Goal: Complete application form

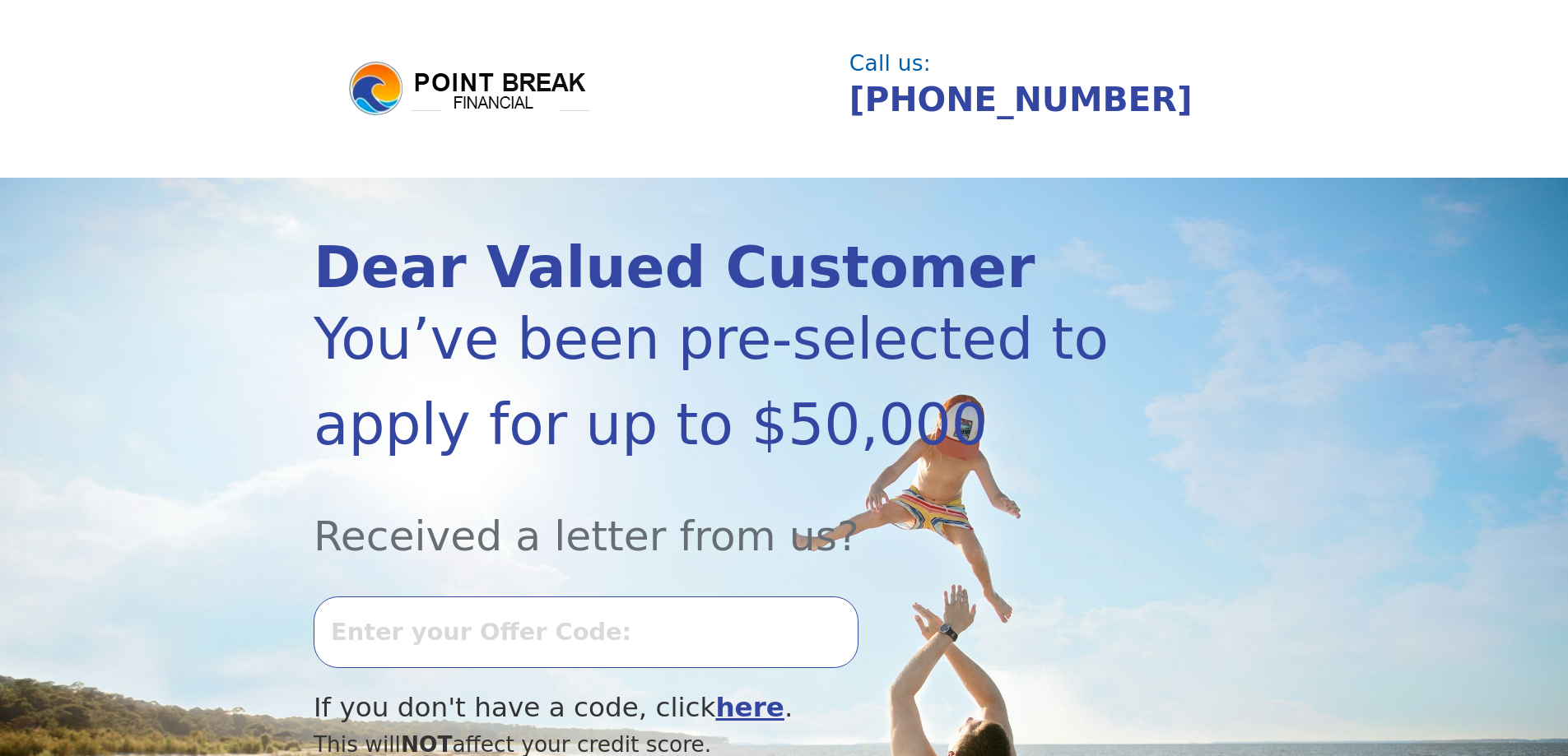
click at [387, 630] on input "text" at bounding box center [586, 632] width 545 height 71
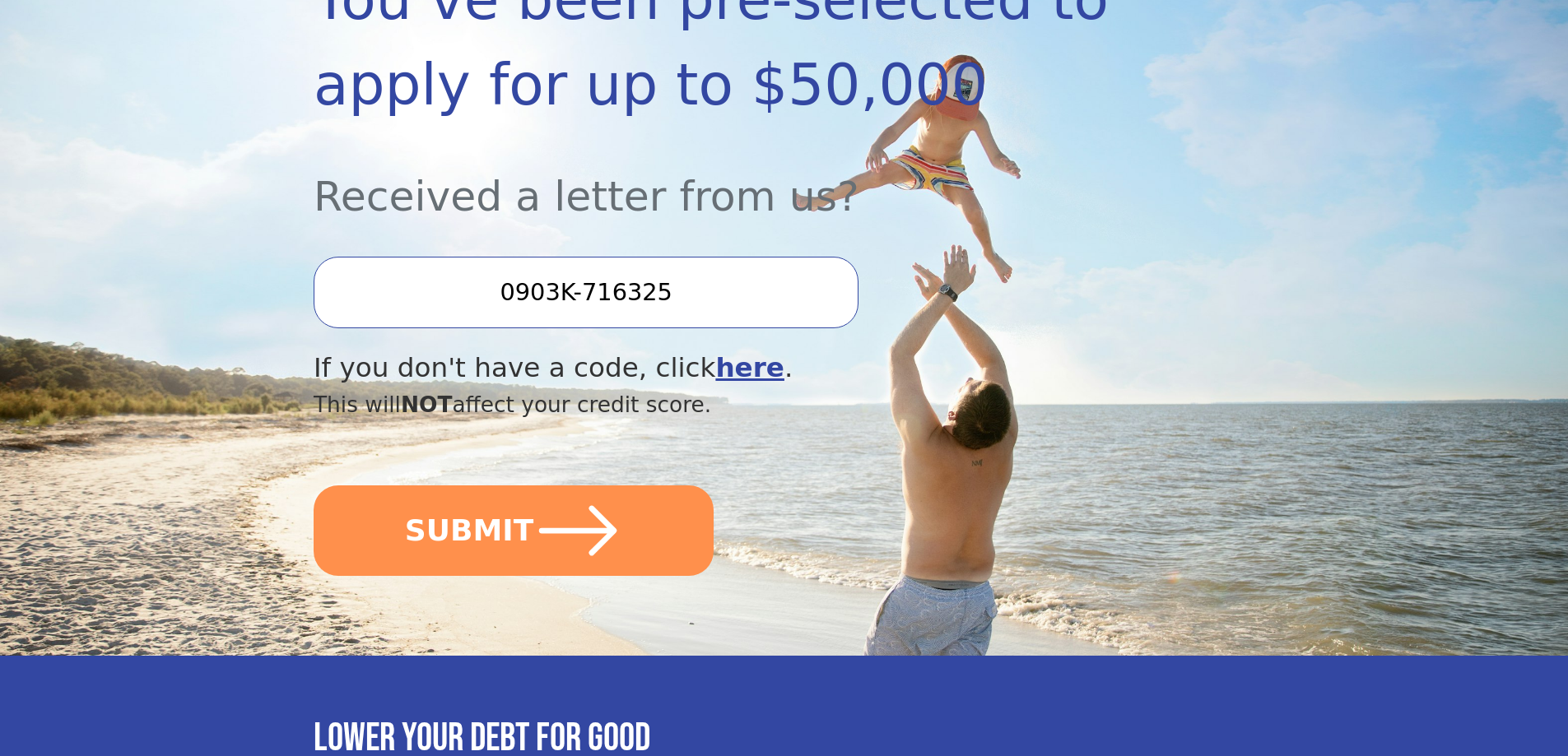
scroll to position [373, 0]
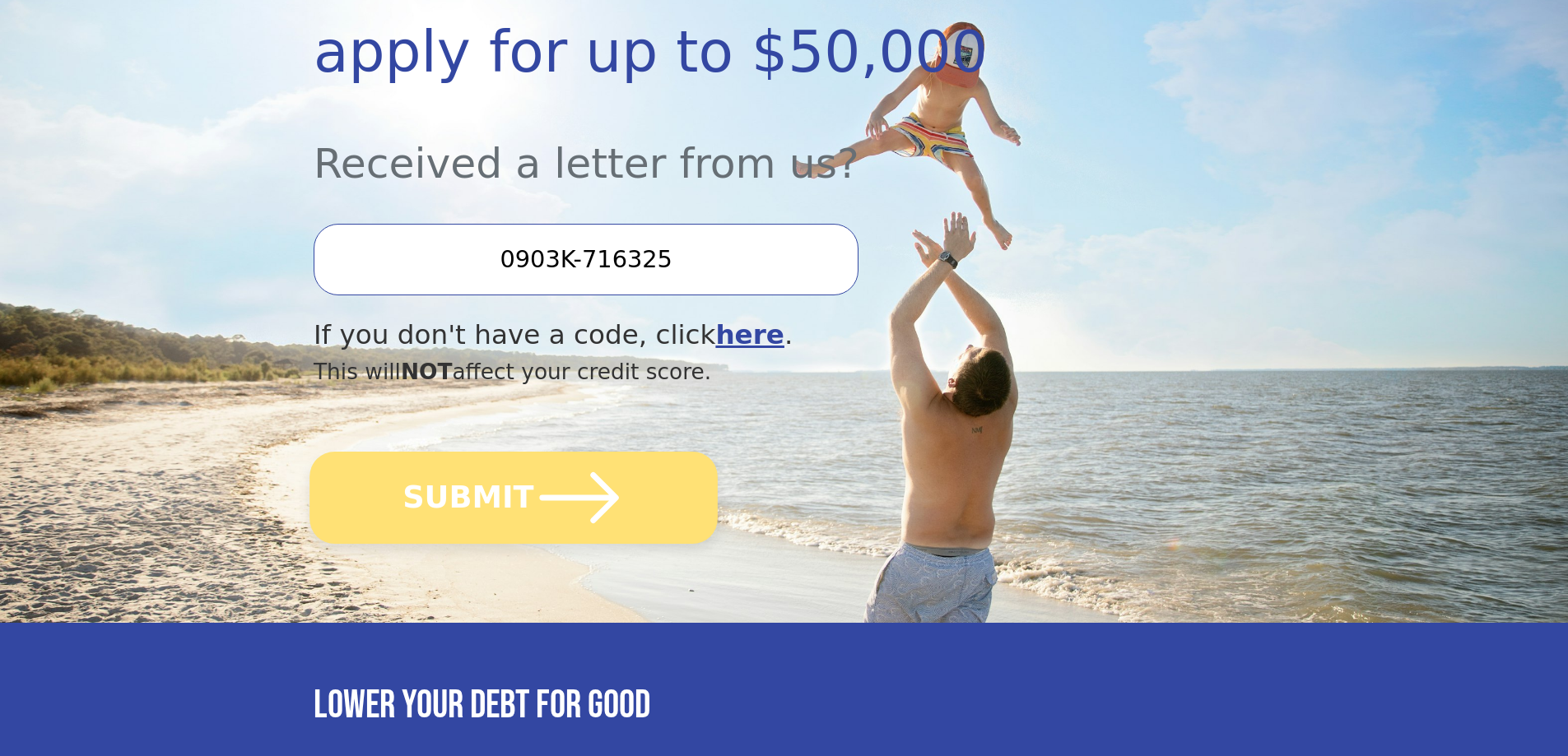
type input "0903K-716325"
click at [497, 516] on button "SUBMIT" at bounding box center [514, 498] width 408 height 92
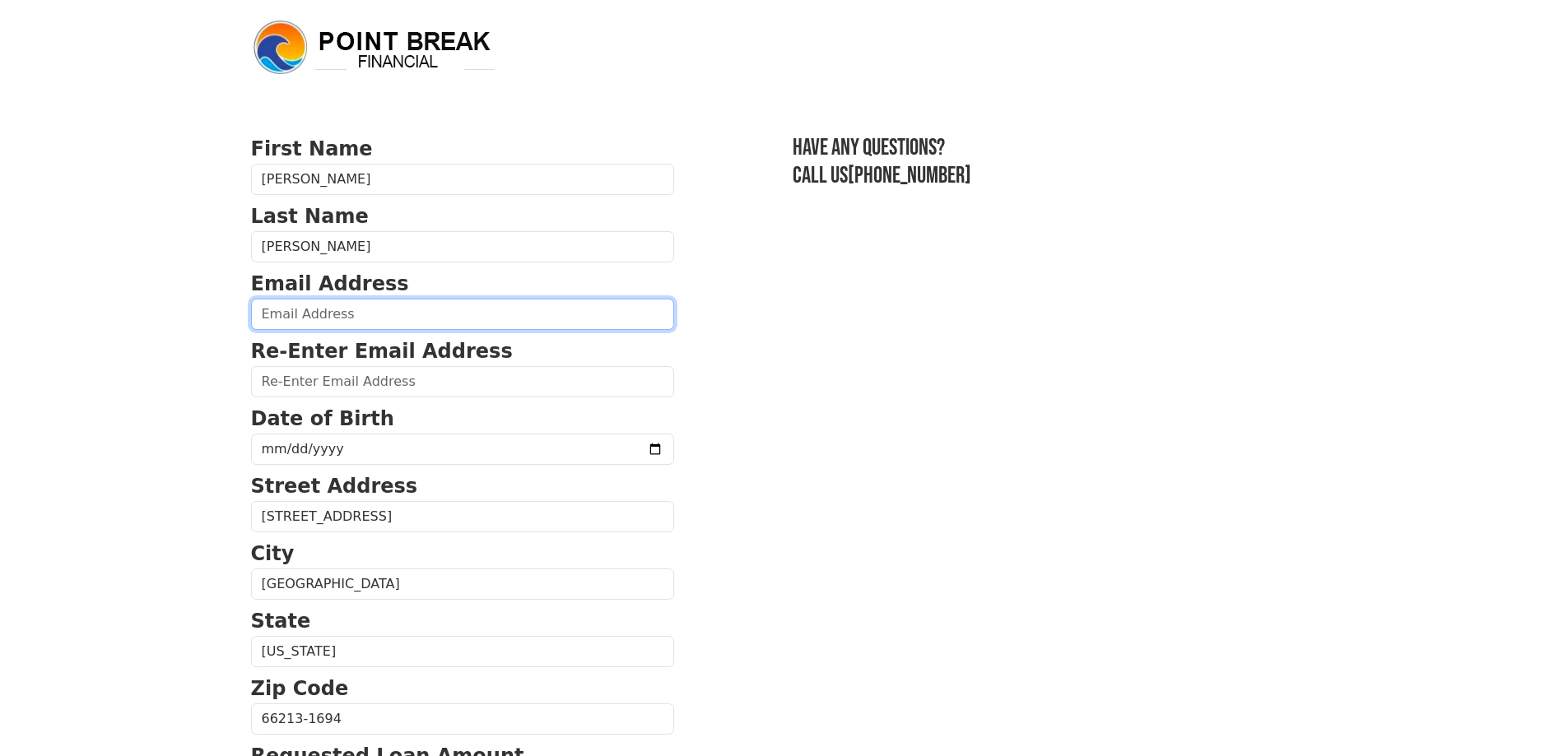
click at [266, 310] on input "email" at bounding box center [463, 315] width 423 height 31
type input "[EMAIL_ADDRESS][DOMAIN_NAME]"
type input "[PHONE_NUMBER]"
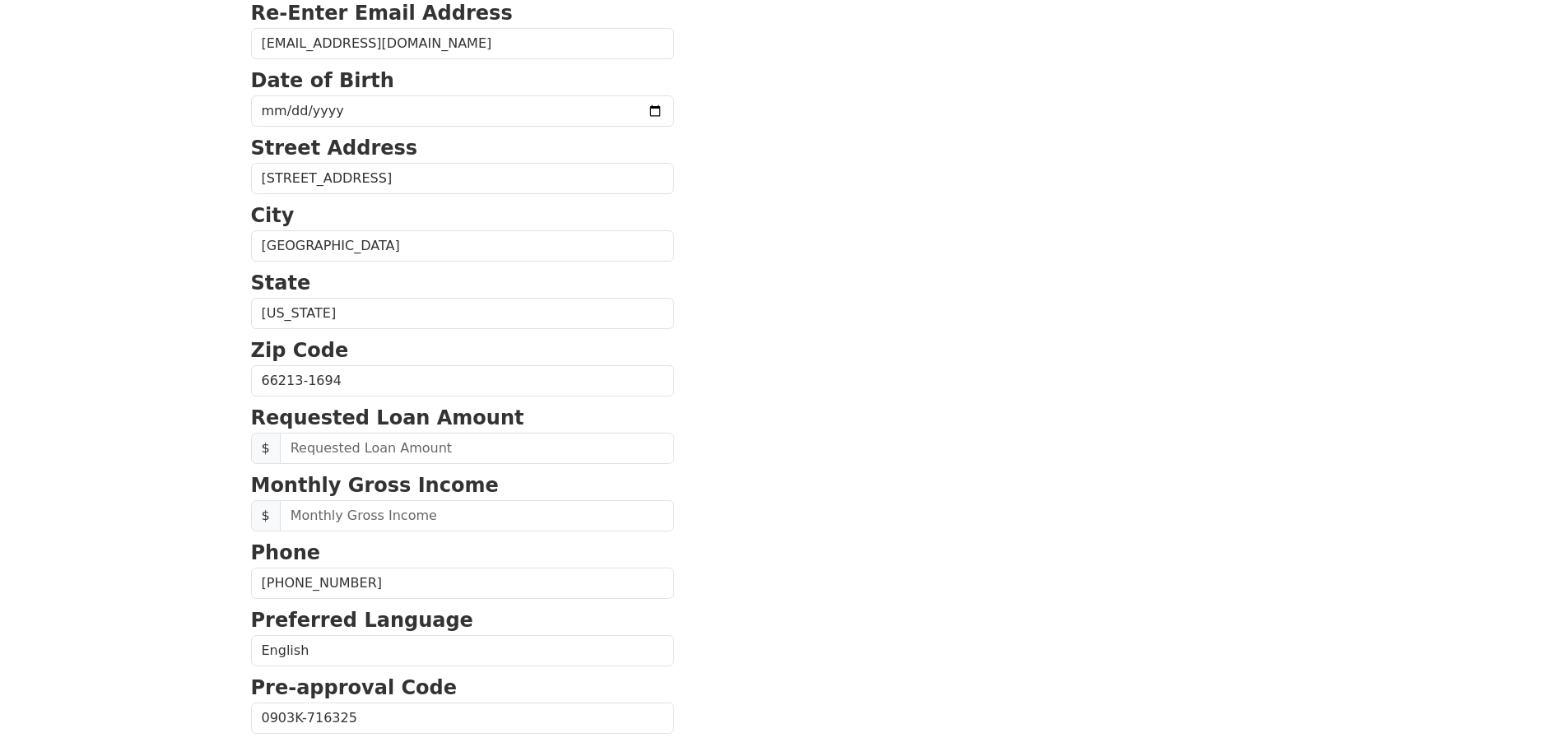
scroll to position [246, 0]
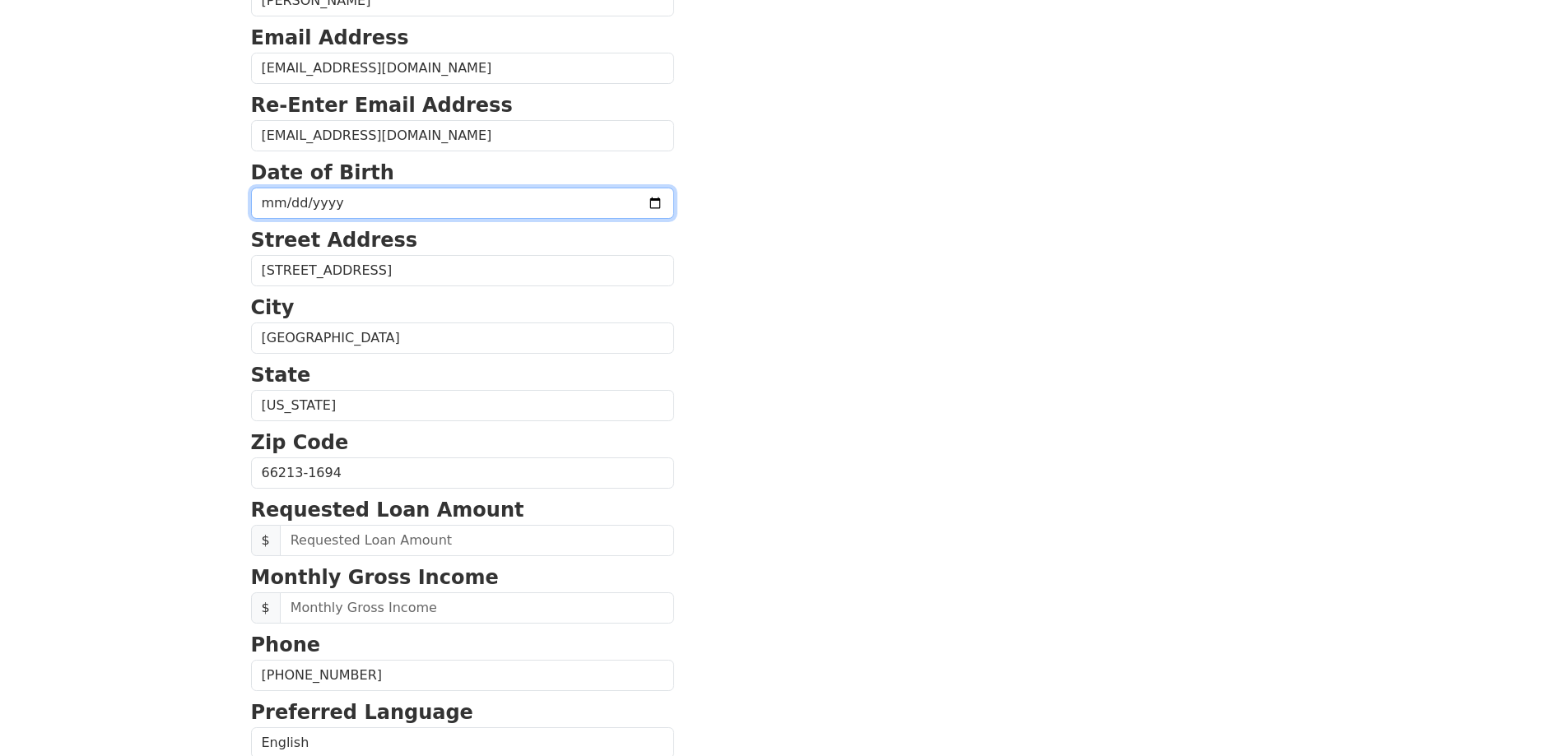
click at [355, 205] on input "date" at bounding box center [463, 203] width 423 height 31
type input "[DATE]"
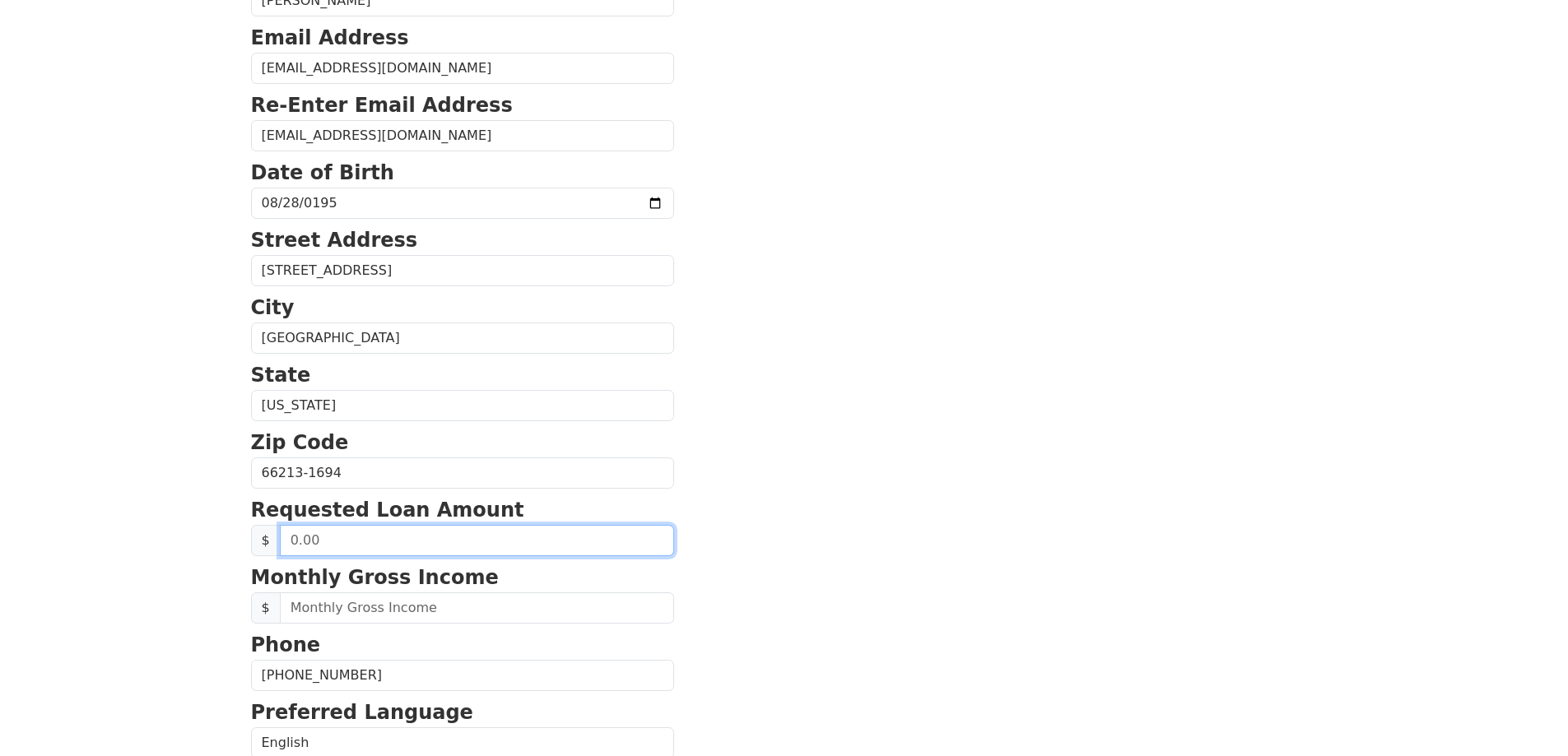
click at [348, 546] on input "text" at bounding box center [477, 541] width 394 height 31
type input "20,000.00"
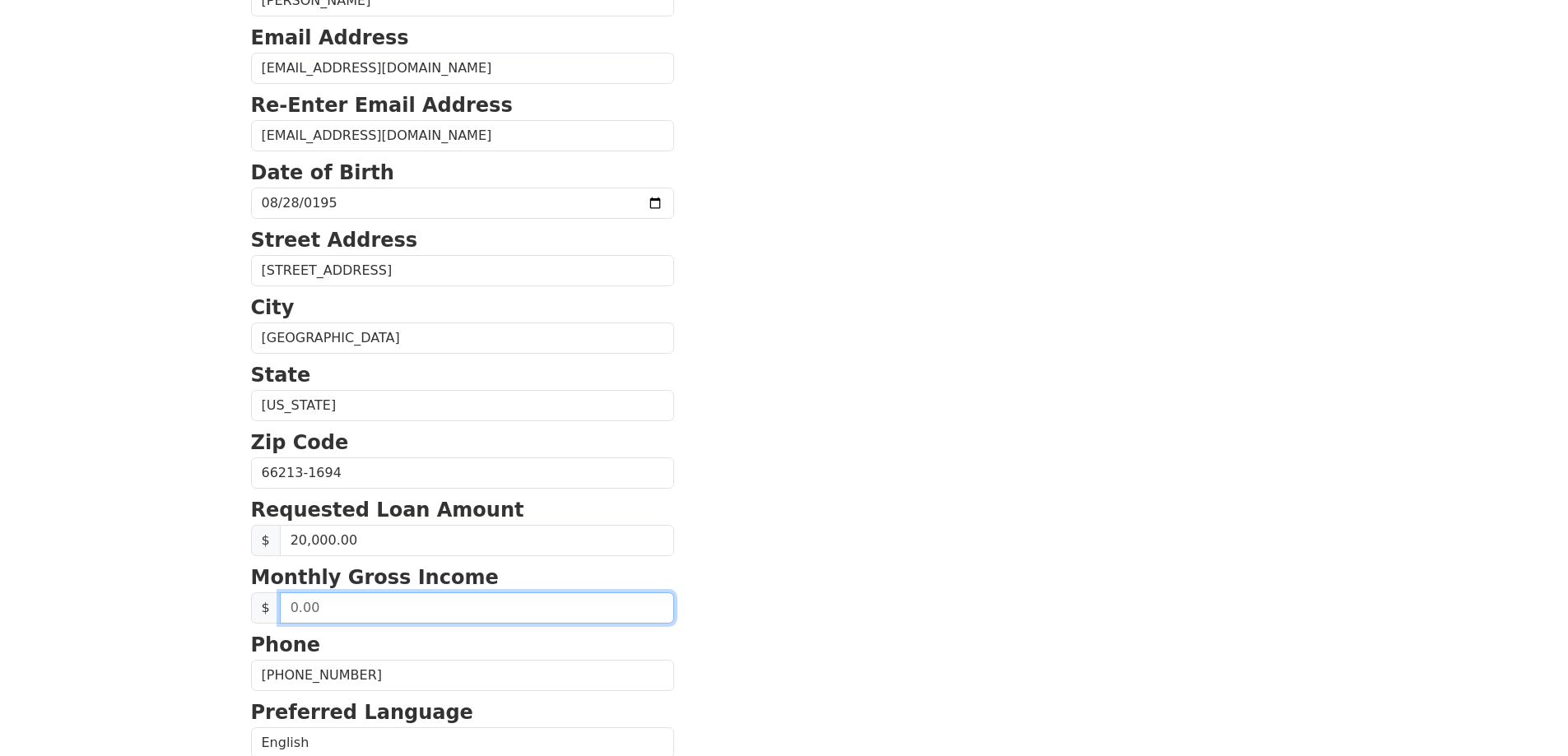
click at [342, 613] on input "text" at bounding box center [477, 609] width 394 height 31
type input "7,214.42"
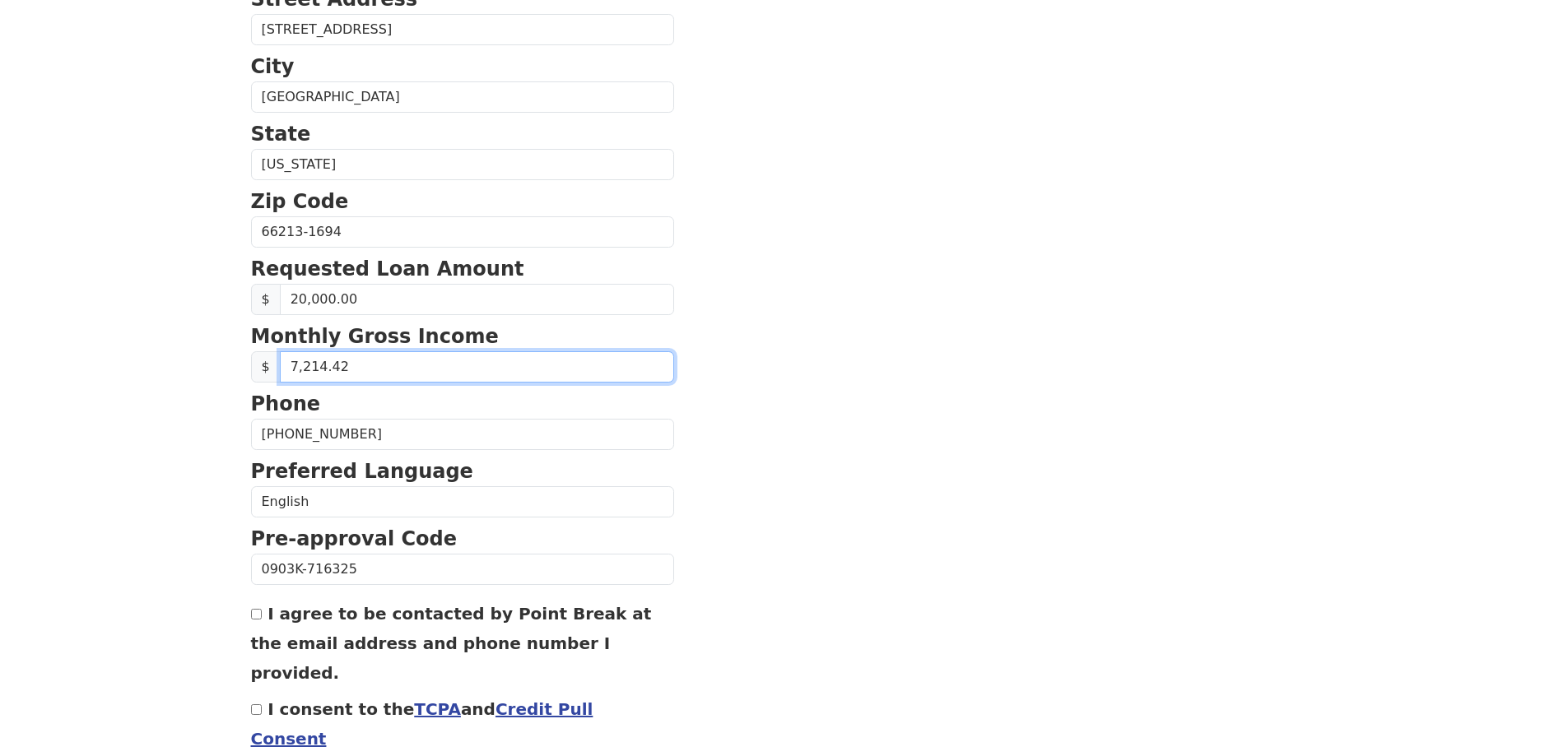
scroll to position [554, 0]
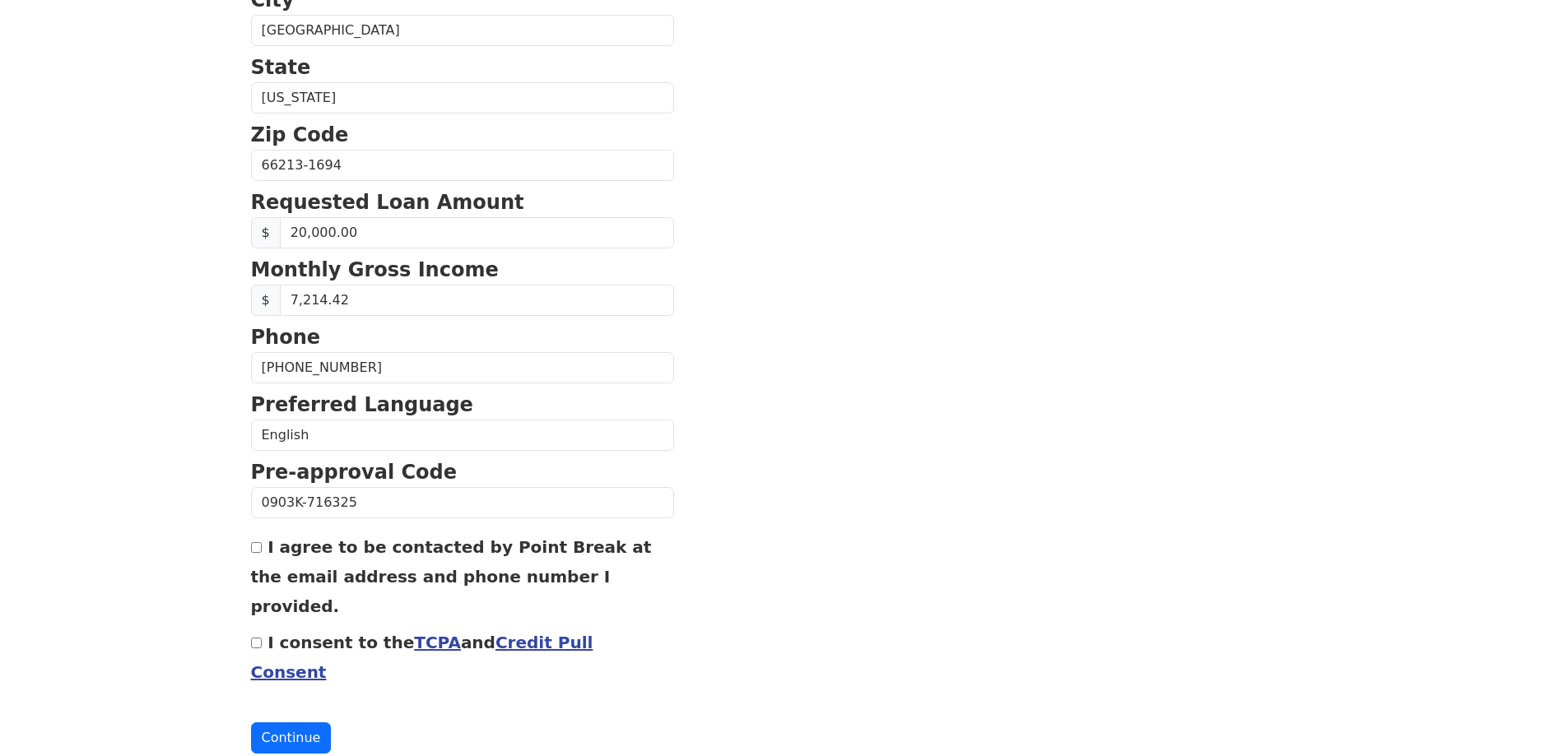
click at [257, 552] on input "I agree to be contacted by Point Break at the email address and phone number I …" at bounding box center [256, 548] width 11 height 11
checkbox input "true"
click at [253, 638] on input "I consent to the TCPA and Credit Pull Consent" at bounding box center [256, 643] width 11 height 11
checkbox input "true"
click at [292, 723] on button "Continue" at bounding box center [292, 739] width 81 height 31
